Goal: Information Seeking & Learning: Learn about a topic

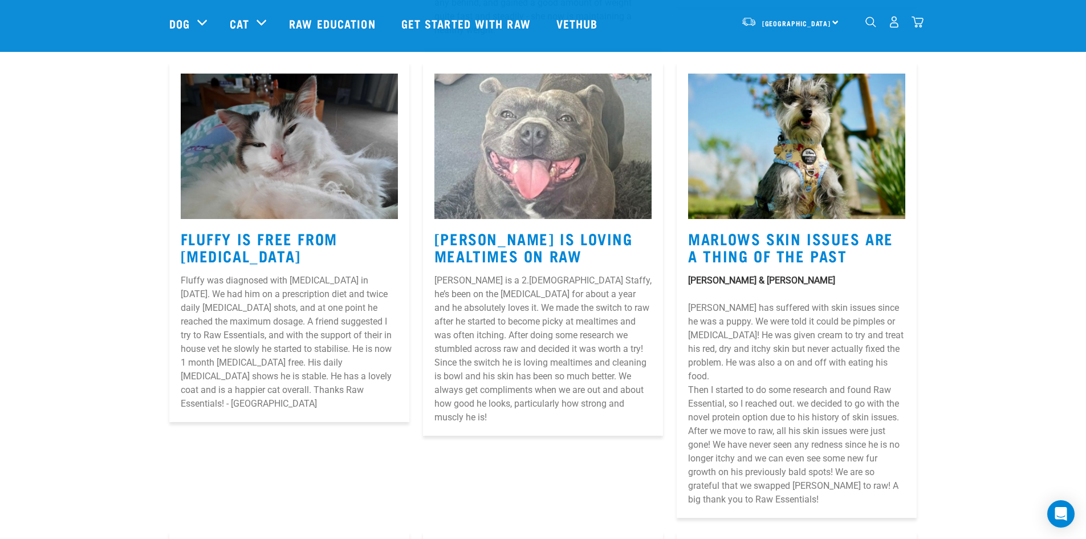
scroll to position [855, 0]
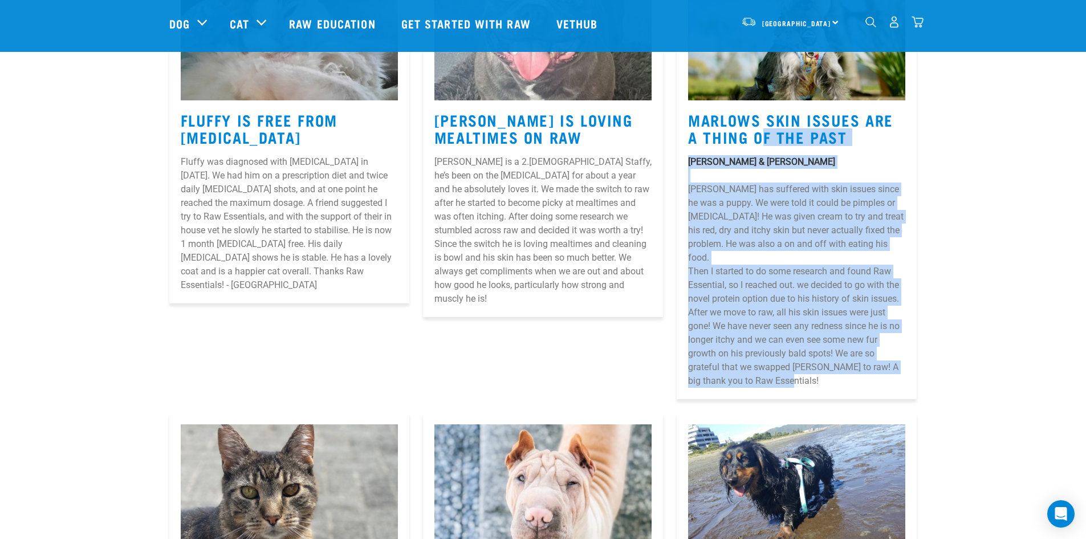
drag, startPoint x: 689, startPoint y: 101, endPoint x: 820, endPoint y: 353, distance: 283.5
click at [820, 353] on article "Marlows Skin Issues Are A Thing Of The Past [PERSON_NAME] & [PERSON_NAME] has s…" at bounding box center [797, 171] width 240 height 455
copy article "Marlows Skin Issues Are A Thing Of The Past [PERSON_NAME] & [PERSON_NAME] has s…"
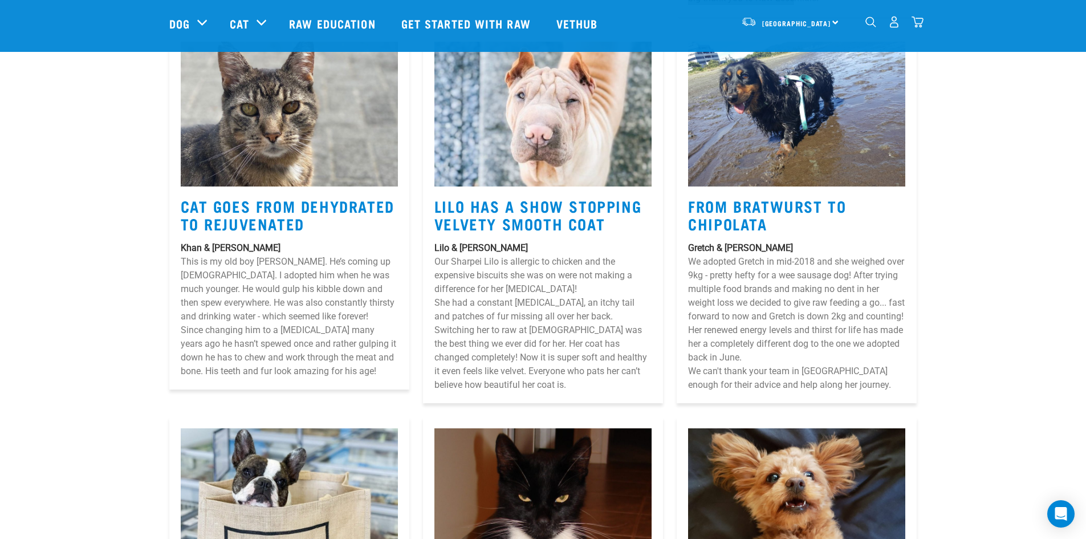
scroll to position [1254, 0]
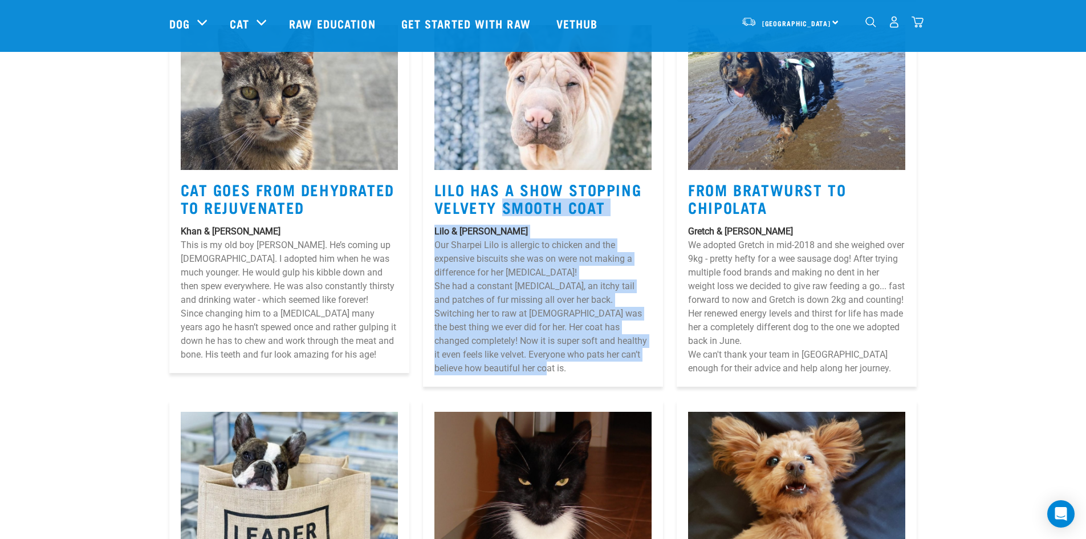
drag, startPoint x: 436, startPoint y: 157, endPoint x: 575, endPoint y: 340, distance: 230.3
click at [575, 340] on article "Lilo Has A Show Stopping Velvety Smooth Coat Lilo & [PERSON_NAME] Our Sharpei L…" at bounding box center [543, 200] width 240 height 373
copy article "Lilo Has A Show Stopping Velvety Smooth Coat Lilo & [PERSON_NAME] Our Sharpei L…"
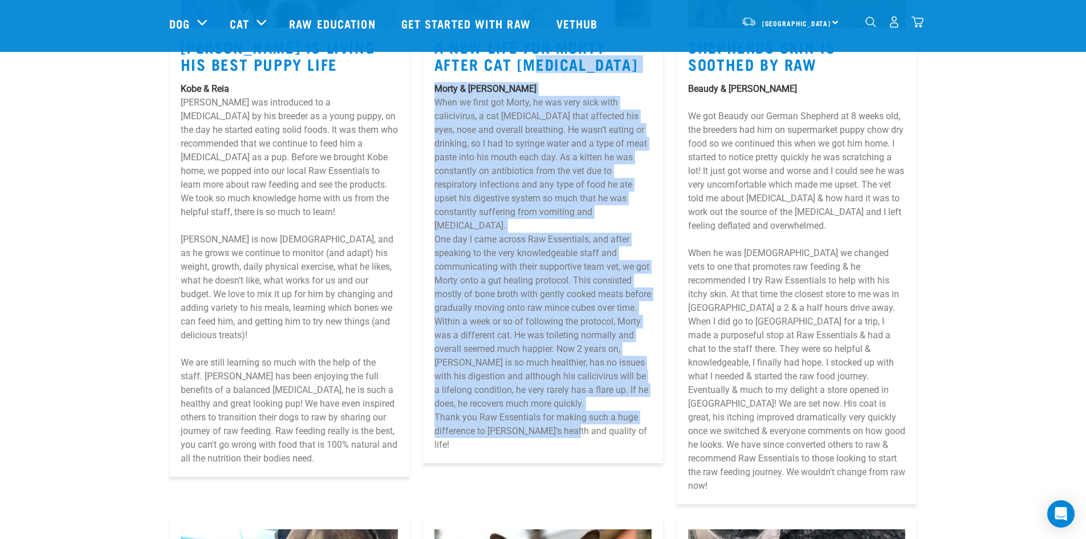
scroll to position [2508, 0]
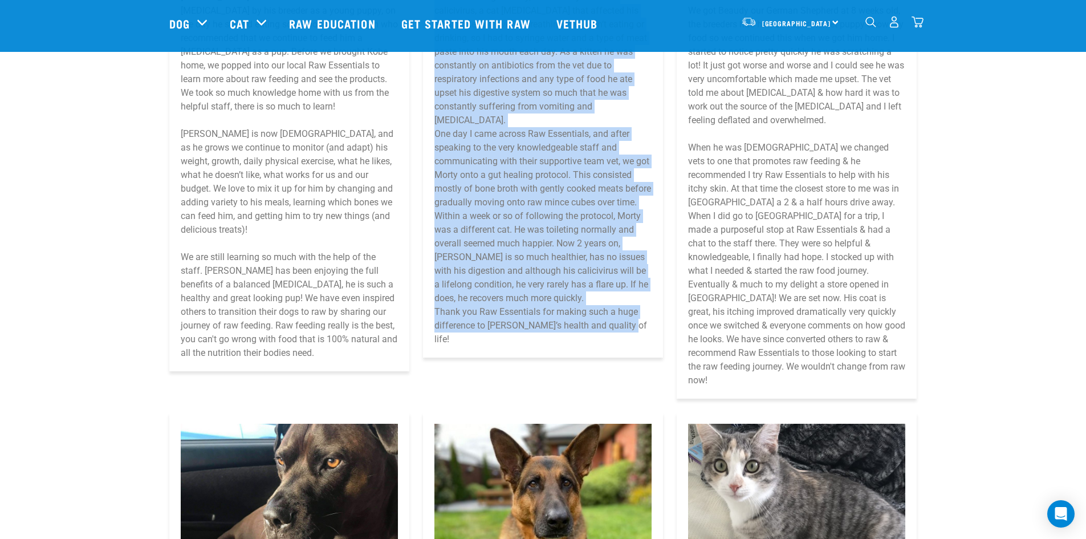
drag, startPoint x: 428, startPoint y: 180, endPoint x: 630, endPoint y: 283, distance: 226.9
click at [630, 283] on article "A New Life For Morty After Cat [MEDICAL_DATA] [PERSON_NAME] & [PERSON_NAME] Whe…" at bounding box center [543, 62] width 240 height 592
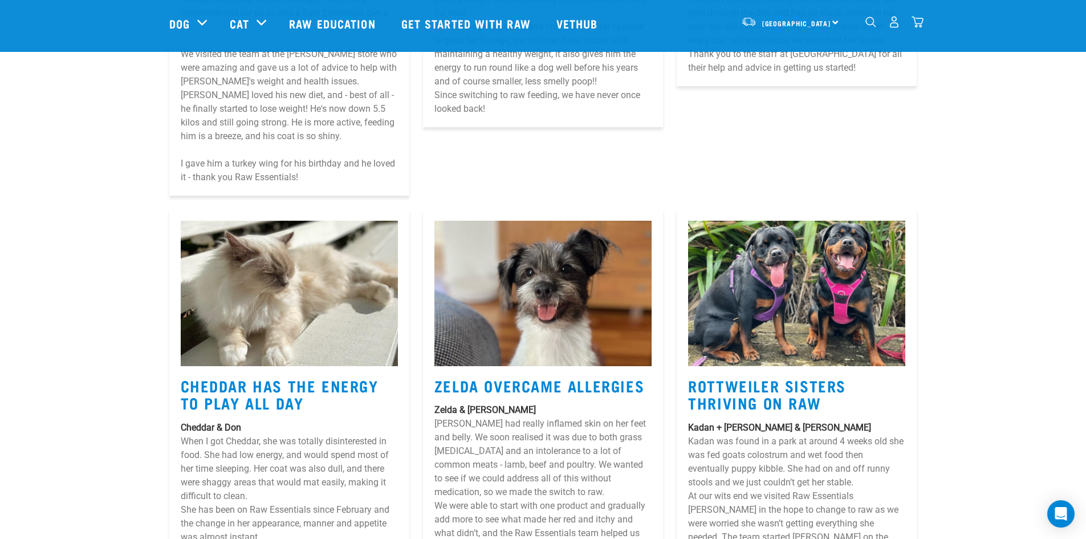
scroll to position [3363, 0]
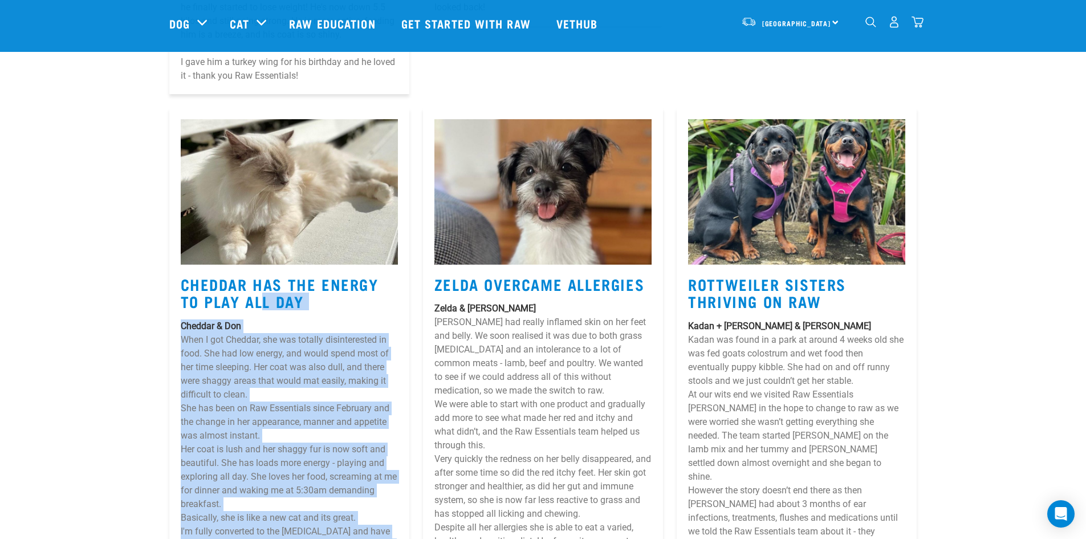
drag, startPoint x: 182, startPoint y: 209, endPoint x: 297, endPoint y: 487, distance: 301.1
click at [297, 487] on article "Cheddar Has The Energy To Play All Day [PERSON_NAME] & Don When I got Cheddar, …" at bounding box center [289, 342] width 240 height 469
copy article "Cheddar Has The Energy To Play All Day Cheddar & Don When I got Cheddar, she wa…"
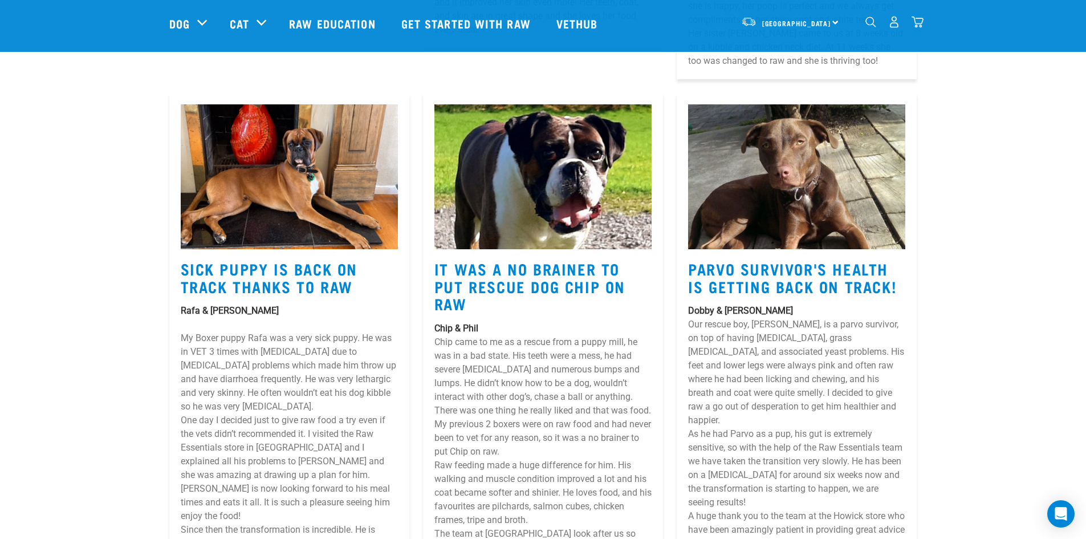
scroll to position [3990, 0]
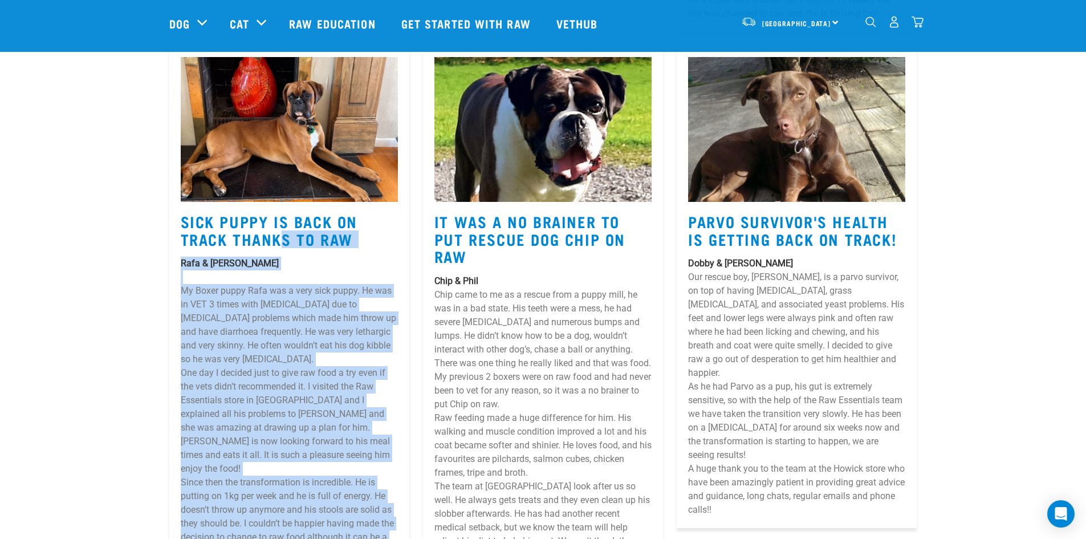
drag, startPoint x: 177, startPoint y: 136, endPoint x: 393, endPoint y: 463, distance: 392.4
click at [393, 463] on article "Sick Puppy Is Back On Track Thanks To Raw [PERSON_NAME] & [PERSON_NAME] My Boxe…" at bounding box center [289, 314] width 240 height 537
copy article "Lore Ipsum Do Sita Co Adipi Elitse Do Eiu Temp & Incidi Ut Labor etdol Magn ali…"
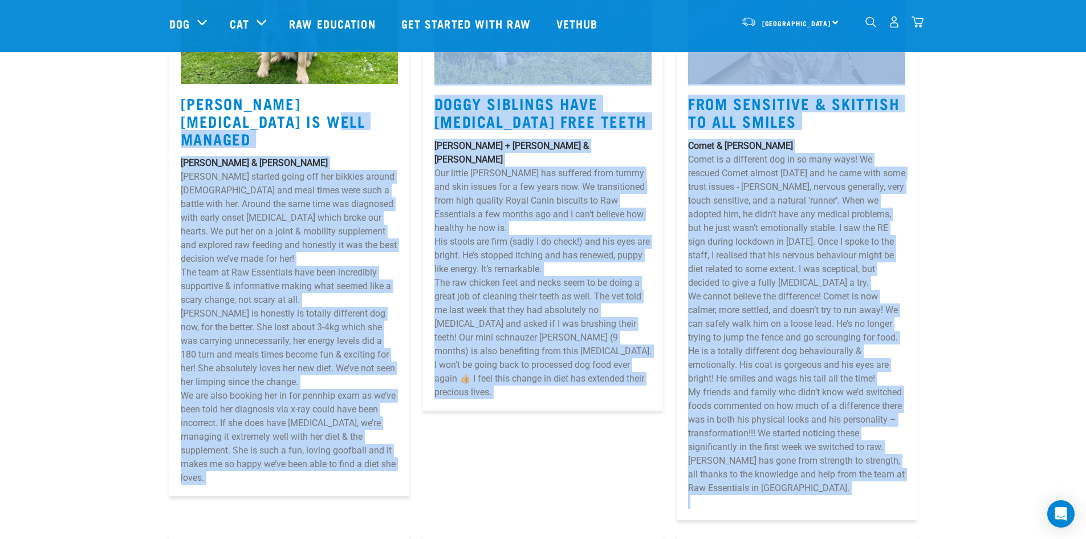
scroll to position [5725, 0]
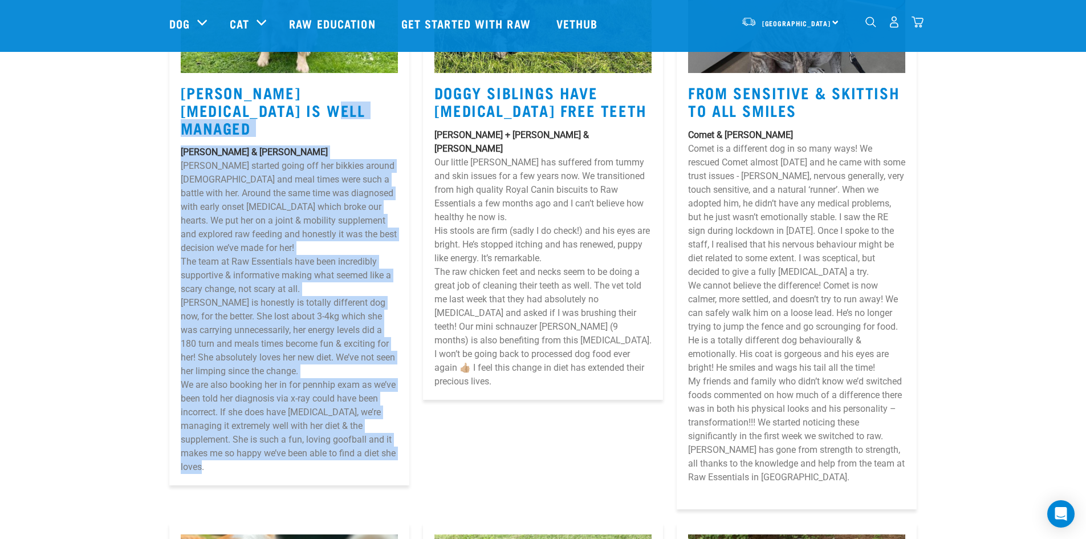
drag, startPoint x: 175, startPoint y: 154, endPoint x: 255, endPoint y: 345, distance: 206.7
click at [255, 345] on div "[PERSON_NAME] [MEDICAL_DATA] Is Well Managed [PERSON_NAME] & [PERSON_NAME] star…" at bounding box center [289, 212] width 254 height 605
copy article "Loremi'd Sit Ametconse Ad Elit Seddoei Tempor & Incid Utlabo etdolor magna ali …"
